Goal: Information Seeking & Learning: Learn about a topic

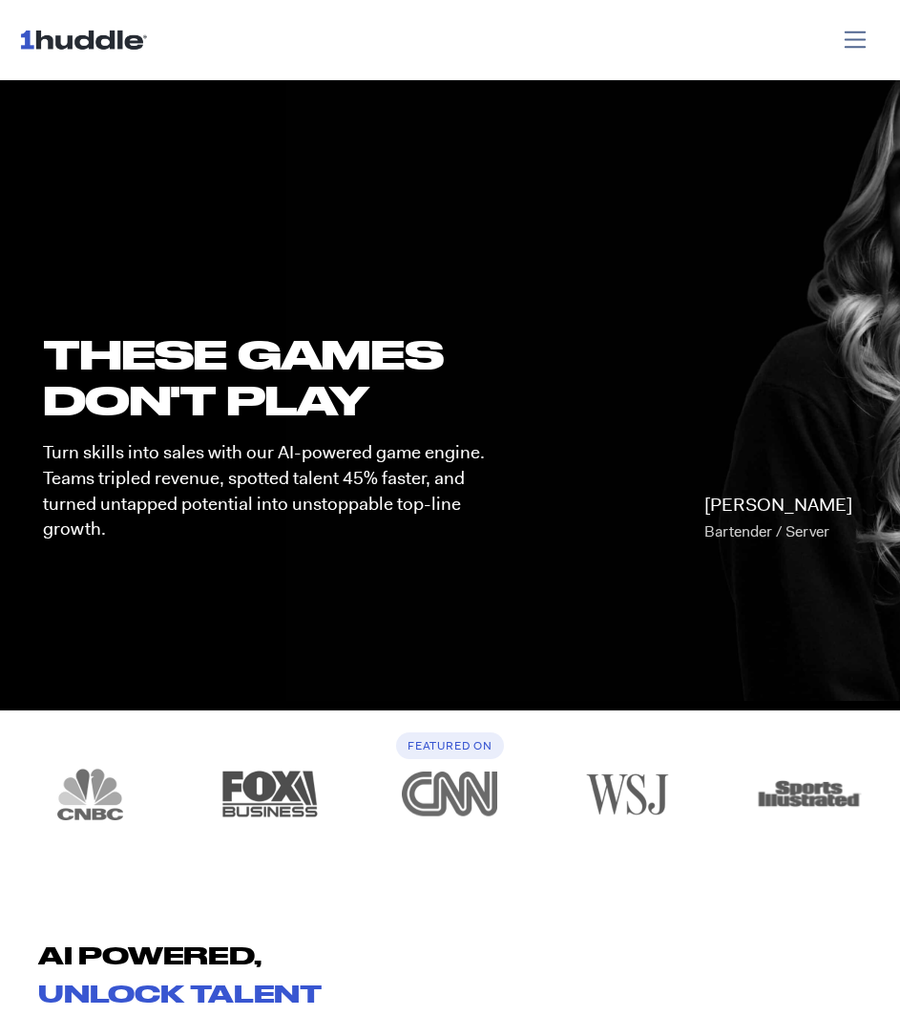
click at [846, 34] on span "Toggle navigation" at bounding box center [856, 40] width 28 height 28
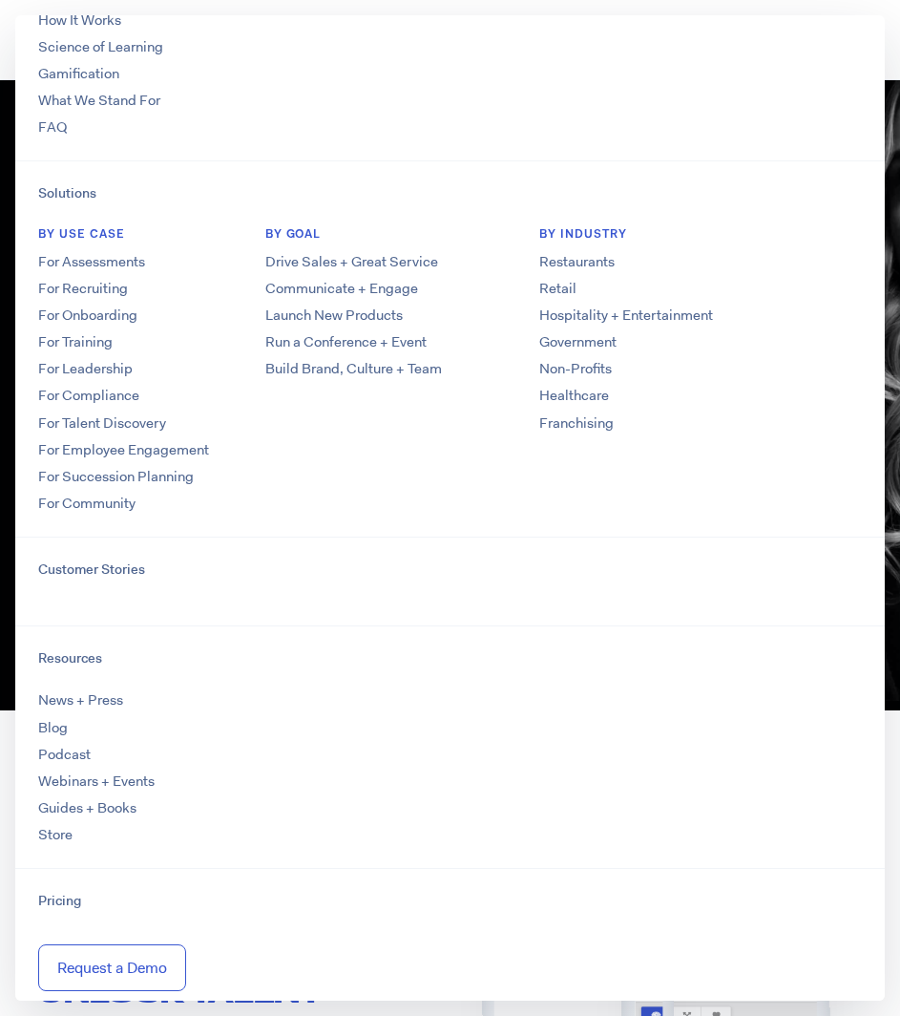
scroll to position [87, 0]
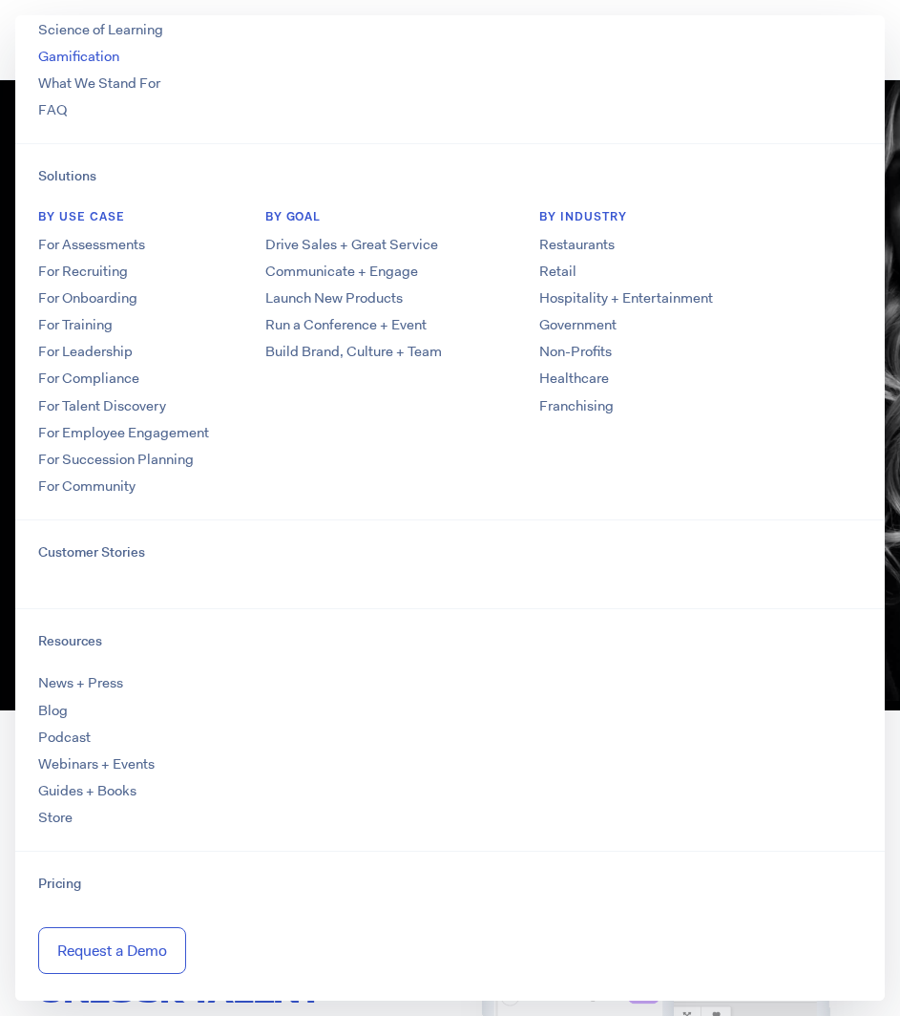
click at [730, 58] on li "Gamification" at bounding box center [450, 57] width 824 height 20
click at [898, 207] on div "these GAMES DON'T PLAY Turn skills into sales with our AI-powered game engine. …" at bounding box center [450, 423] width 900 height 573
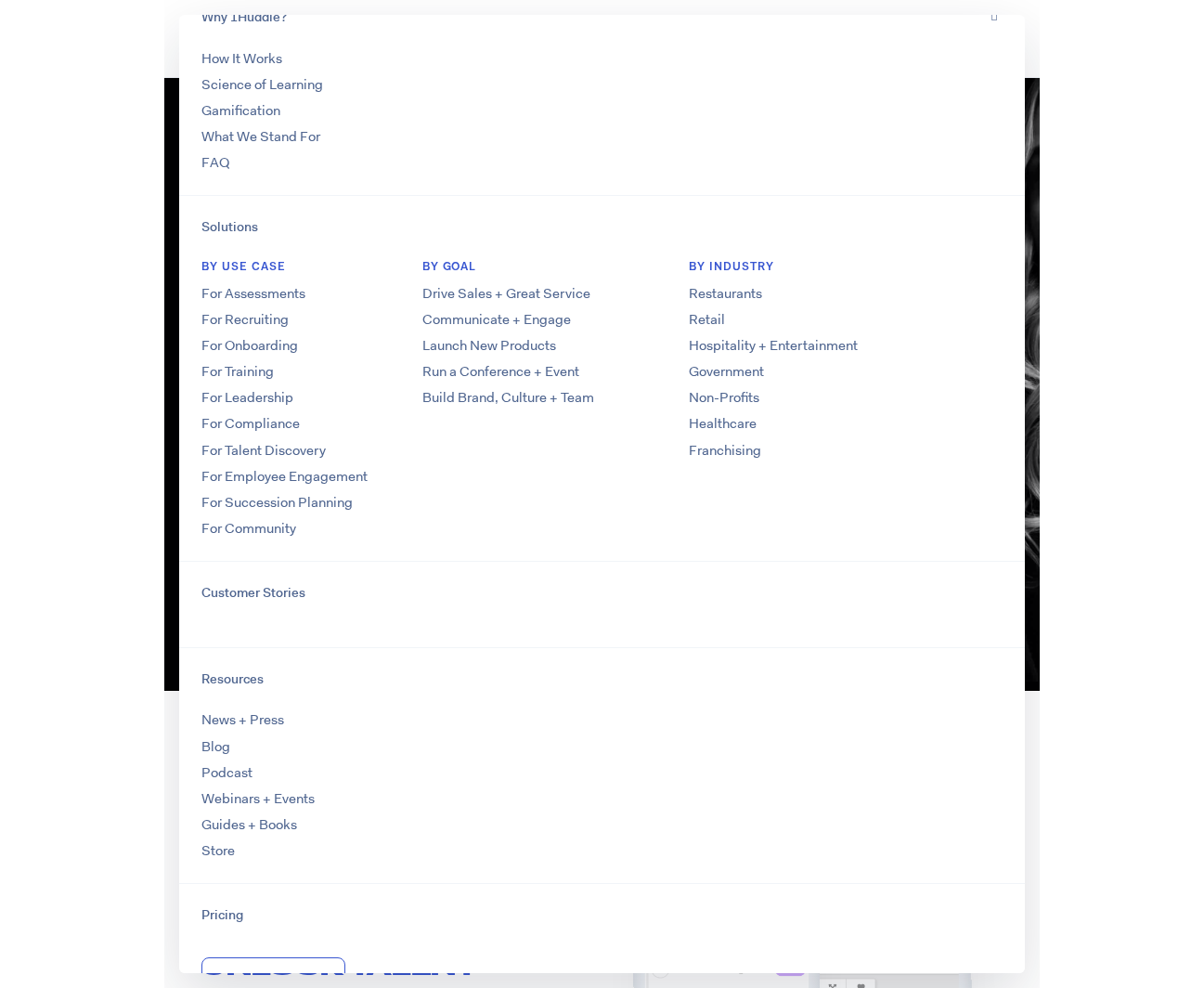
scroll to position [0, 0]
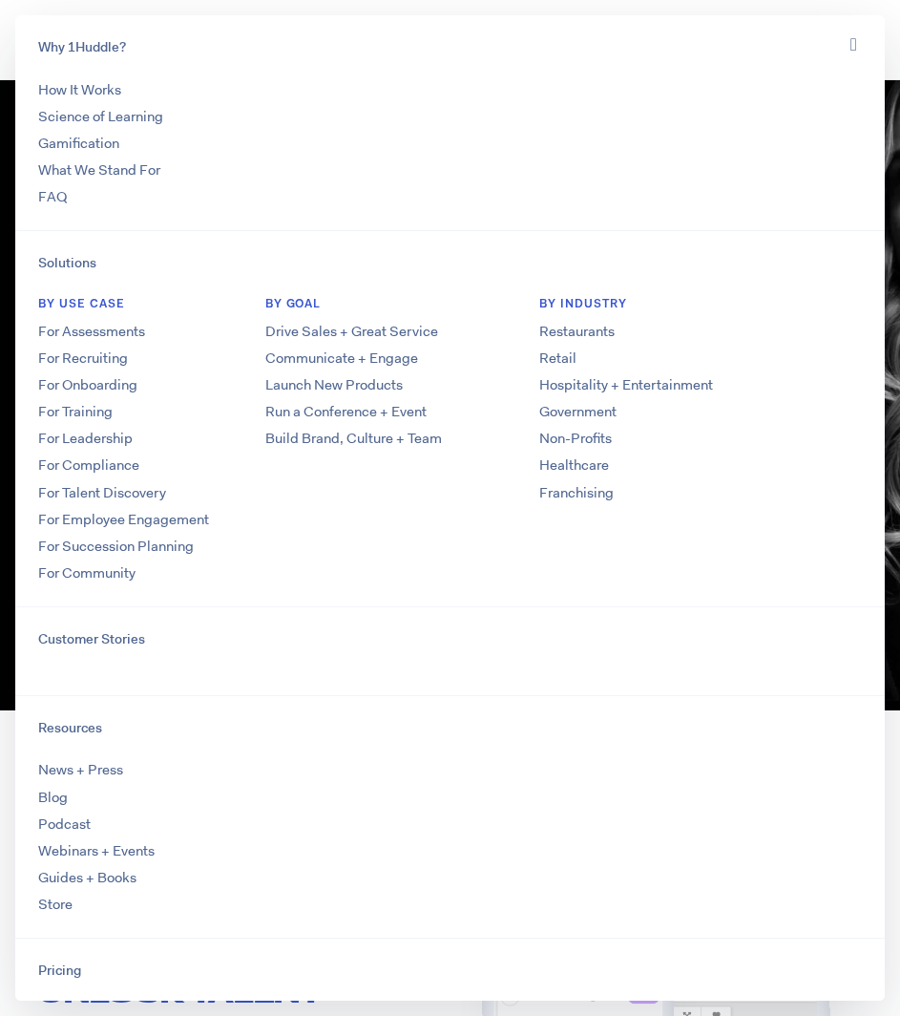
click at [6, 59] on nav "Why 1Huddle? How It Works Science of Learning Gamification What We Stand For FA…" at bounding box center [450, 40] width 900 height 80
click at [897, 124] on section "these GAMES DON'T PLAY Turn skills into sales with our AI-powered game engine. …" at bounding box center [450, 393] width 900 height 634
click at [850, 42] on icon "Toggle navigation" at bounding box center [853, 44] width 7 height 20
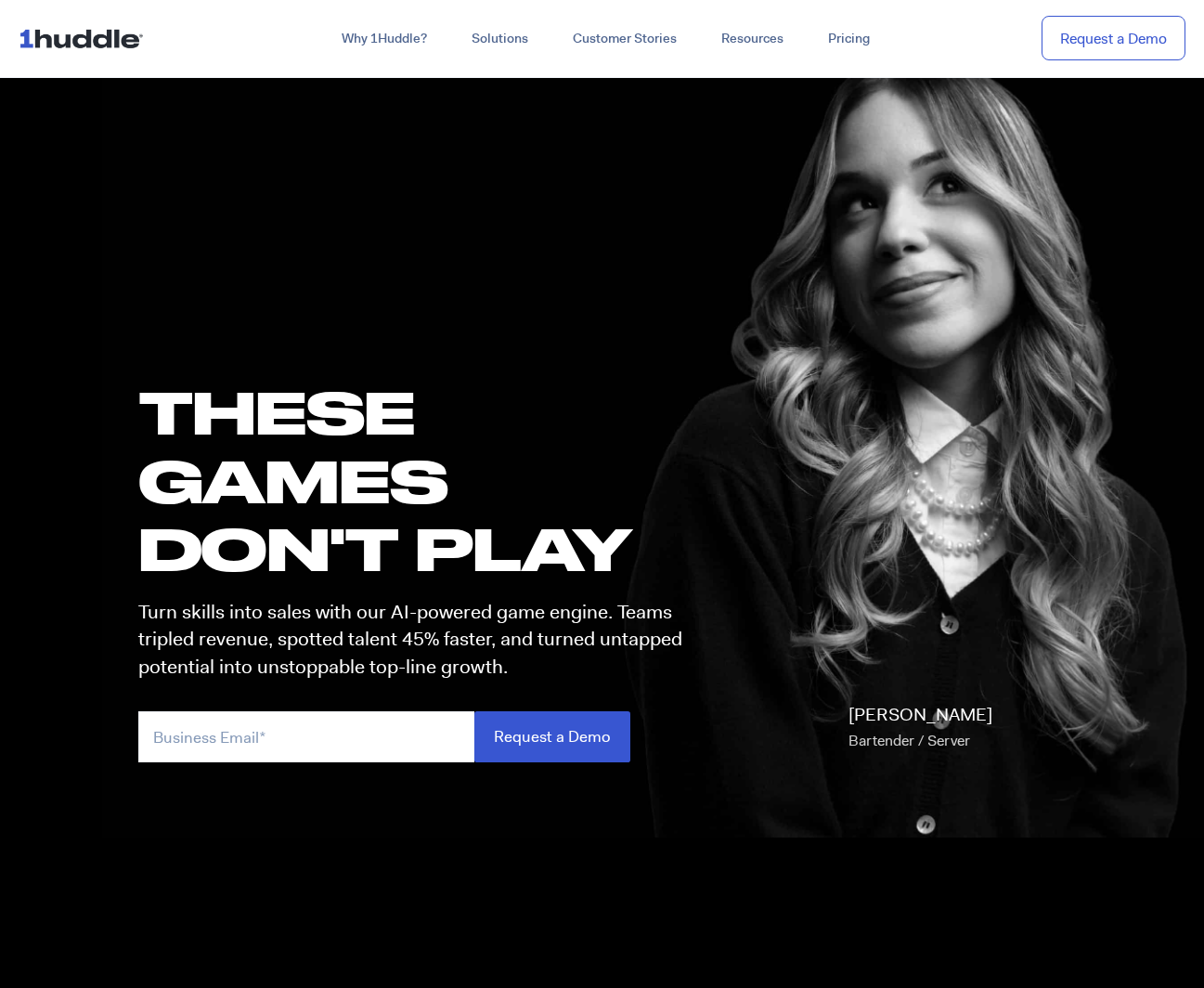
scroll to position [18, 0]
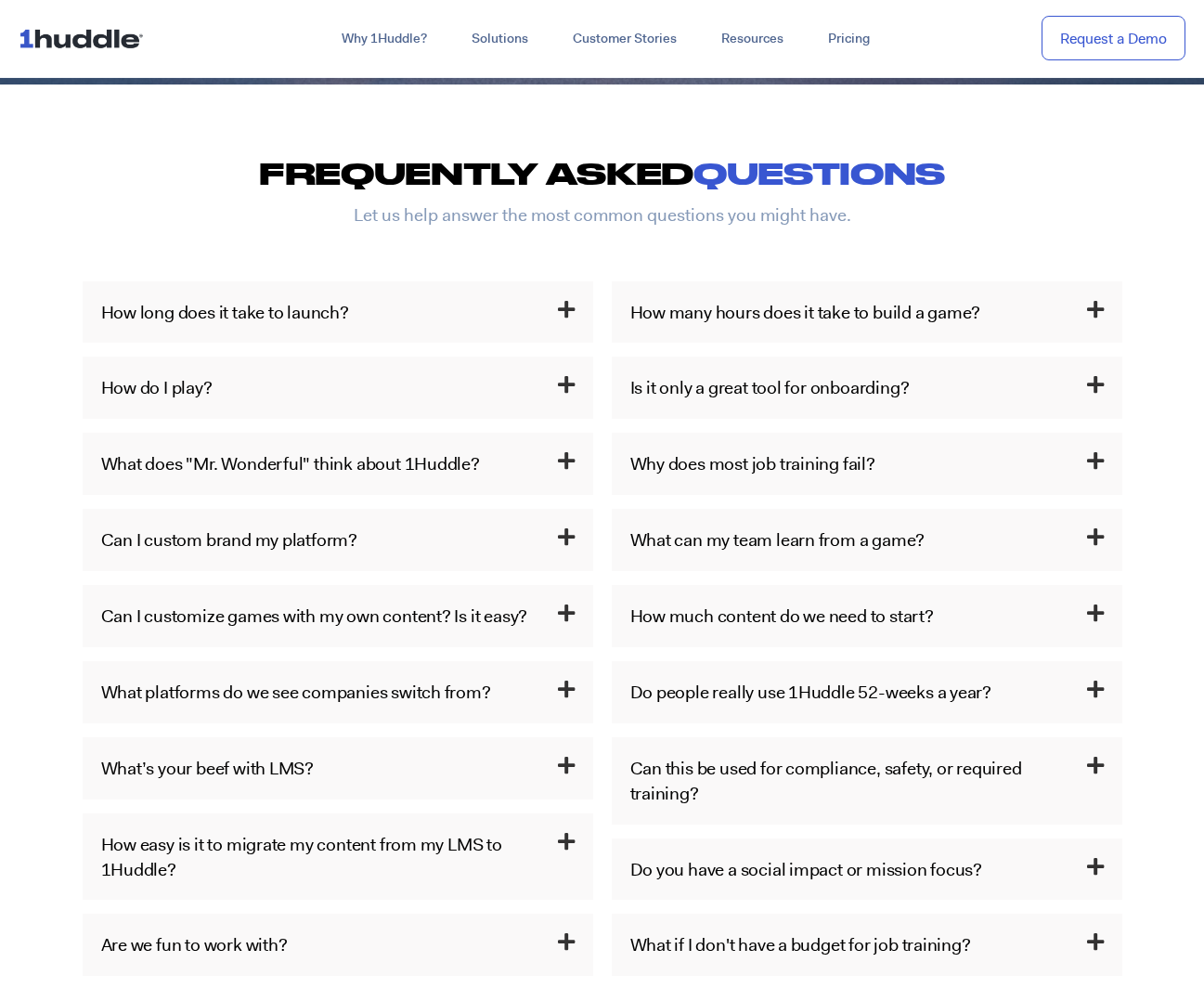
scroll to position [854, 0]
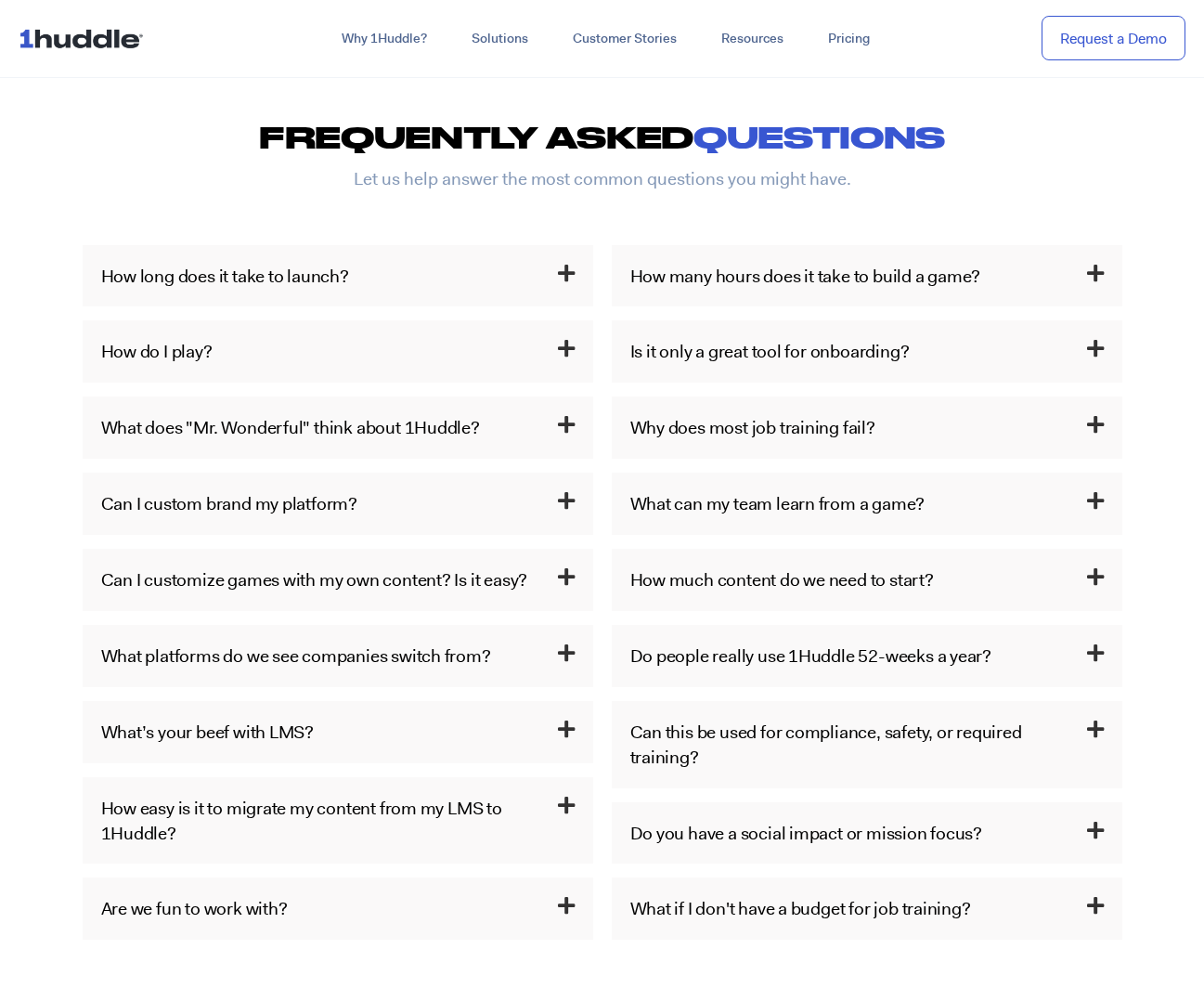
click at [559, 339] on icon at bounding box center [566, 348] width 17 height 19
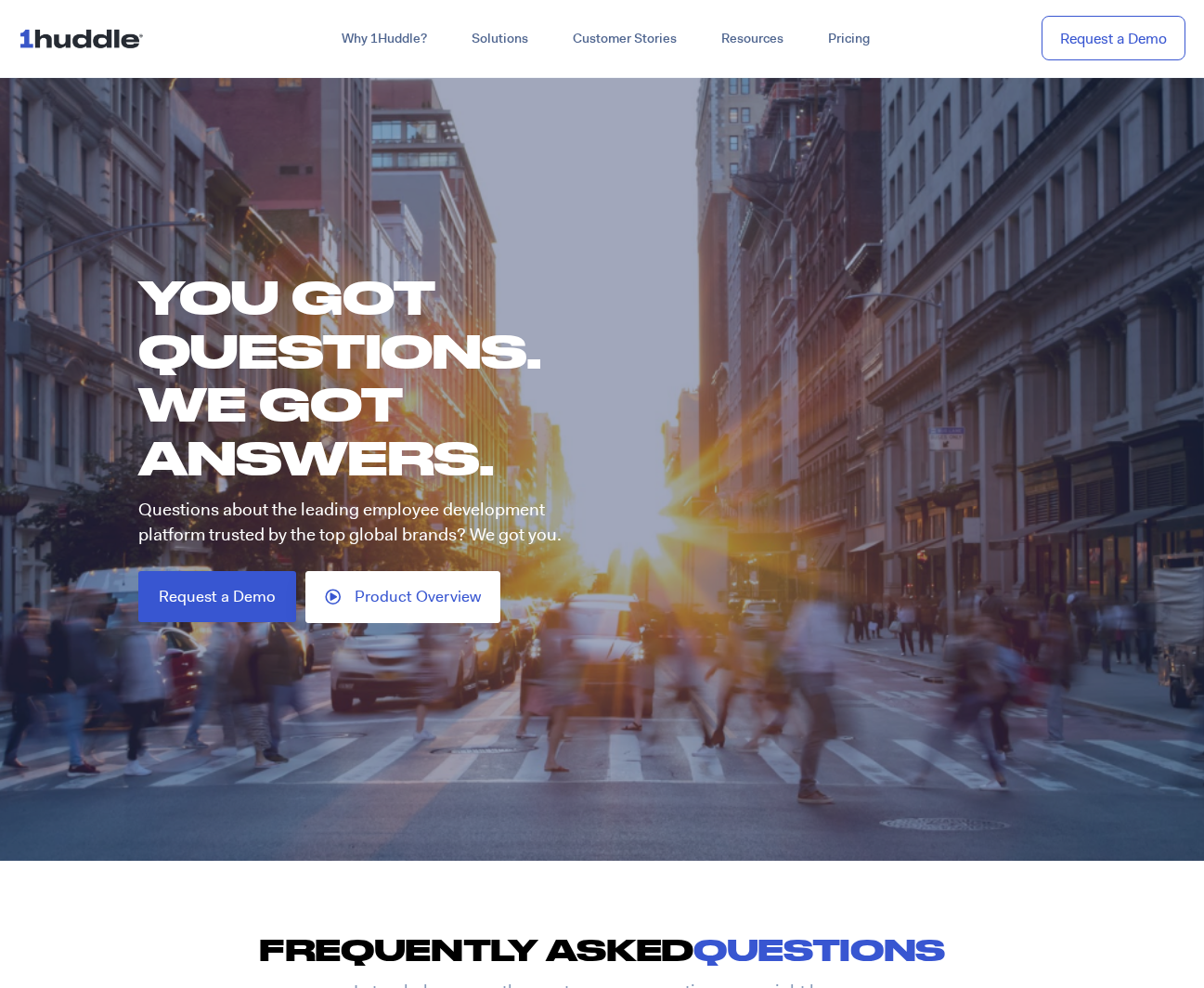
scroll to position [0, 0]
